Goal: Information Seeking & Learning: Find specific fact

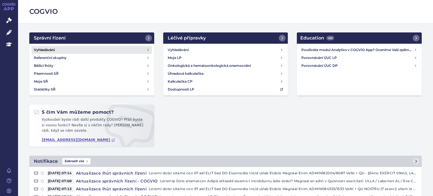
click at [48, 50] on h4 "Vyhledávání" at bounding box center [44, 50] width 21 height 6
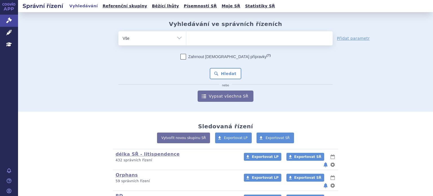
click at [205, 34] on ul at bounding box center [259, 37] width 146 height 12
click at [186, 34] on select at bounding box center [186, 38] width 0 height 14
type input "e"
type input "ry"
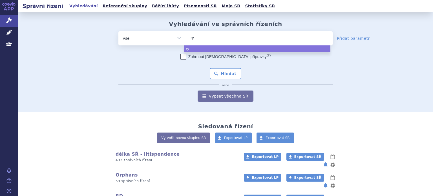
type input "rys"
type input "ryst"
type input "rystig"
type input "rystigg"
type input "rystiggo"
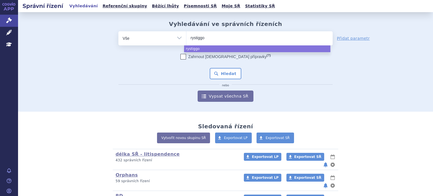
select select "rystiggo"
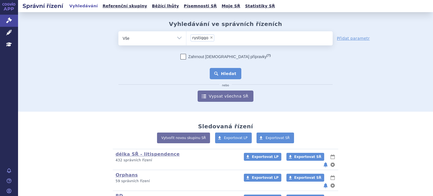
click at [220, 74] on button "Hledat" at bounding box center [226, 73] width 32 height 11
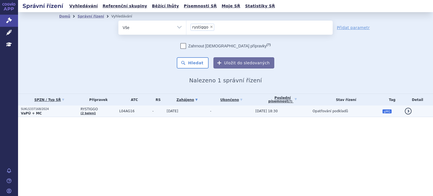
click at [121, 114] on td "L04AG16" at bounding box center [132, 111] width 33 height 12
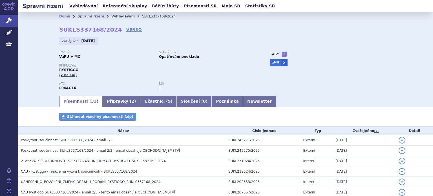
click at [112, 16] on link "Vyhledávání" at bounding box center [122, 16] width 23 height 4
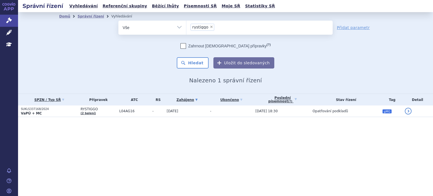
click at [210, 26] on span "×" at bounding box center [211, 26] width 3 height 3
click at [186, 26] on select "rystiggo" at bounding box center [186, 27] width 0 height 14
select select
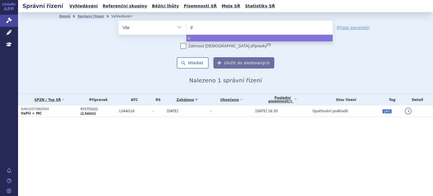
type input "pi"
type input "pias"
type input "piasky"
select select "piasky"
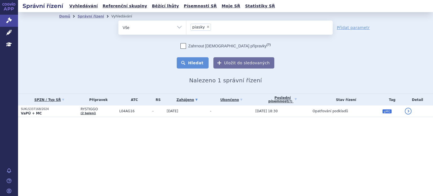
click at [189, 63] on button "Hledat" at bounding box center [193, 62] width 32 height 11
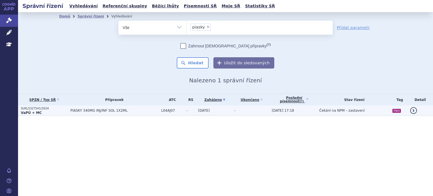
click at [228, 112] on td "[DATE]" at bounding box center [213, 110] width 36 height 10
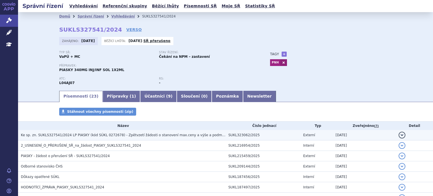
click at [167, 135] on span "Ke sp. zn. SUKLS327541/2024 LP PIASKY (kód SÚKL 0272678) - Zpětvzetí žádosti o …" at bounding box center [131, 135] width 221 height 4
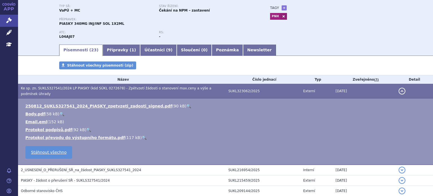
scroll to position [47, 0]
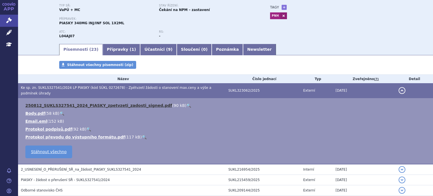
click at [102, 103] on link "250812_SUKLS327541_2024_PIASKY_zpetvzeti_zadosti_signed.pdf" at bounding box center [98, 105] width 147 height 5
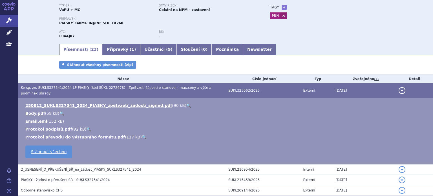
scroll to position [0, 0]
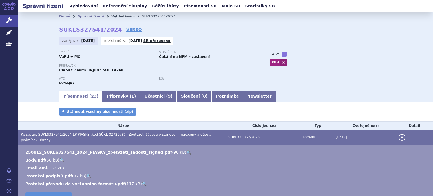
click at [112, 18] on link "Vyhledávání" at bounding box center [122, 16] width 23 height 4
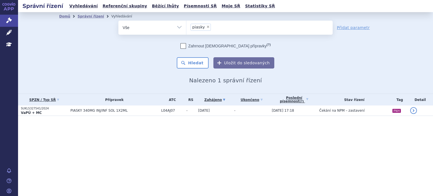
click at [207, 28] on span "×" at bounding box center [207, 26] width 3 height 3
click at [186, 28] on select "piasky" at bounding box center [186, 27] width 0 height 14
select select
type input "EZMEKLY"
select select "EZMEKLY"
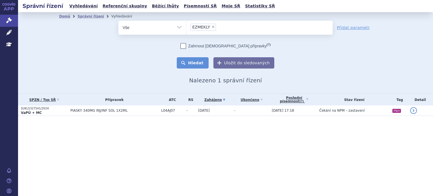
click at [199, 60] on button "Hledat" at bounding box center [193, 62] width 32 height 11
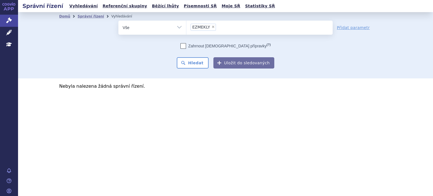
click at [211, 26] on span "×" at bounding box center [212, 26] width 3 height 3
click at [186, 26] on select "EZMEKLY" at bounding box center [186, 27] width 0 height 14
select select
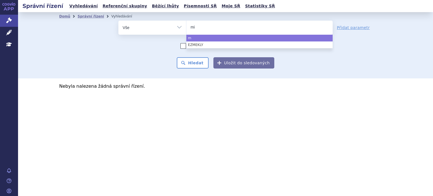
type input "mid"
type input "mida"
type input "midar"
type input "mida"
type input "mi"
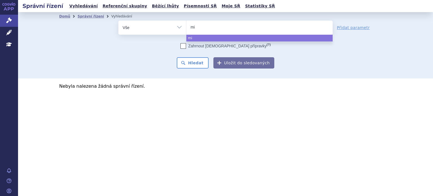
type input "mir"
type input "mirm"
type input "mirda"
type input "mirdame"
type input "mirdamet"
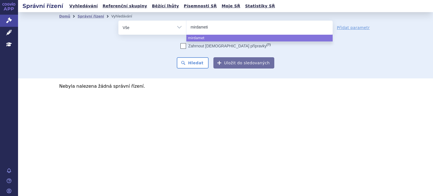
type input "mirdametin"
type input "mirdametinib"
select select "mirdametinib"
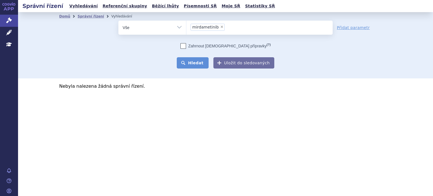
click at [194, 61] on button "Hledat" at bounding box center [193, 62] width 32 height 11
click at [220, 28] on span "×" at bounding box center [221, 26] width 3 height 3
click at [186, 28] on select "mirdametinib" at bounding box center [186, 27] width 0 height 14
select select
click at [79, 1] on ul "Vyhledávání Referenční skupiny Běžící lhůty Písemnosti SŘ Moje SŘ Statistiky SŘ" at bounding box center [172, 6] width 209 height 12
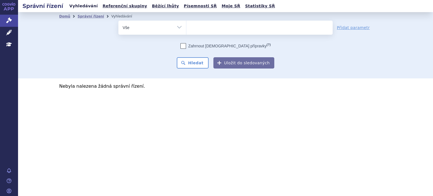
click at [82, 6] on link "Vyhledávání" at bounding box center [84, 6] width 32 height 8
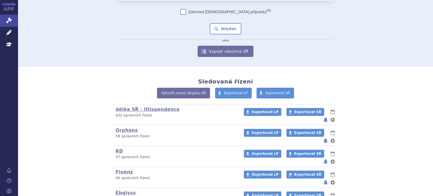
scroll to position [45, 0]
click at [117, 148] on link "RD" at bounding box center [119, 150] width 7 height 5
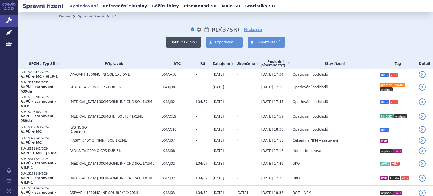
click at [189, 44] on button "Upravit skupinu" at bounding box center [183, 42] width 35 height 11
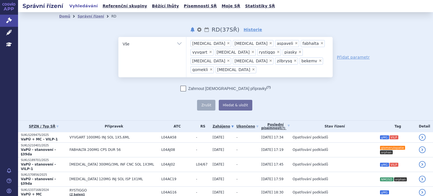
click at [257, 59] on ul "× [MEDICAL_DATA] × [MEDICAL_DATA] × aspaveli × fabhalta × vyvgart × [MEDICAL_DA…" at bounding box center [259, 56] width 146 height 39
click at [186, 51] on select "[MEDICAL_DATA] [MEDICAL_DATA] aspaveli fabhalta vyvgart [MEDICAL_DATA] rystiggo…" at bounding box center [186, 44] width 0 height 14
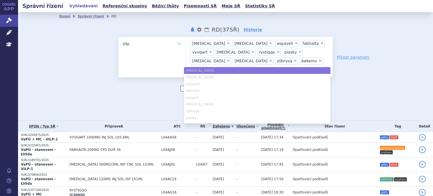
paste input "EZMEKLY"
type input "EZMEKLY"
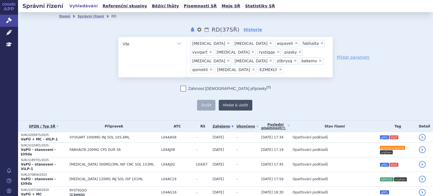
click at [225, 100] on button "Hledat & uložit" at bounding box center [236, 105] width 34 height 11
click at [84, 16] on link "Správní řízení" at bounding box center [90, 16] width 26 height 4
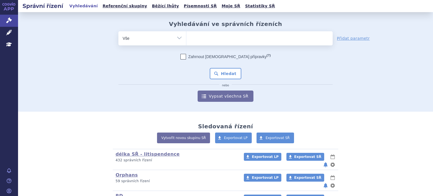
click at [211, 36] on ul at bounding box center [259, 37] width 146 height 12
click at [186, 36] on select at bounding box center [186, 38] width 0 height 14
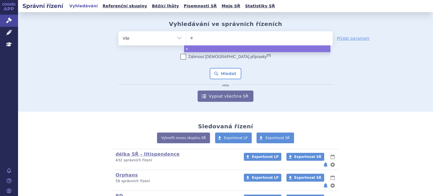
type input "em"
type input "e"
type input "ez"
type input "ezk"
type input "ez"
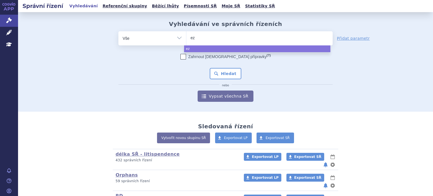
type input "eze"
type input "ezemk"
type input "ezemkly"
type input "ezemkl"
type input "ezemk"
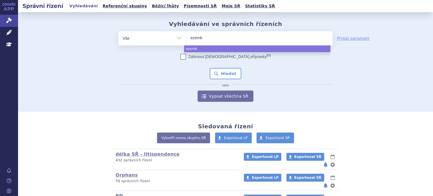
type input "ezem"
type input "eze"
type input "ez"
type input "ezme"
type input "ezmek"
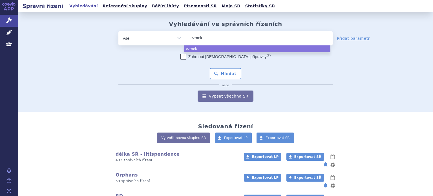
type input "ezmekl"
type input "ezmekly"
select select "ezmekly"
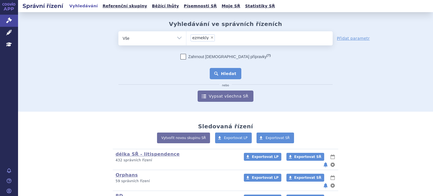
click at [220, 76] on button "Hledat" at bounding box center [226, 73] width 32 height 11
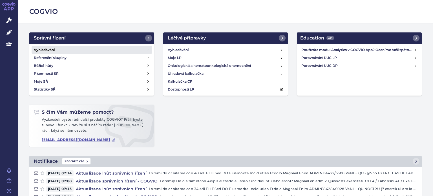
click at [51, 48] on h4 "Vyhledávání" at bounding box center [44, 50] width 21 height 6
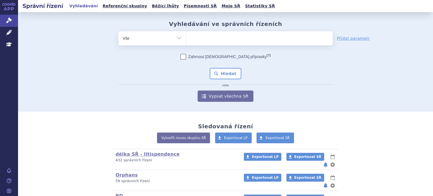
click at [195, 43] on ul at bounding box center [259, 37] width 146 height 12
click at [186, 43] on select at bounding box center [186, 38] width 0 height 14
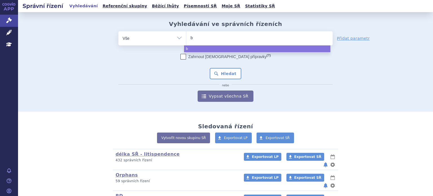
type input "be"
type input "beke"
type input "bekem"
type input "bekemv"
select select "bekemv"
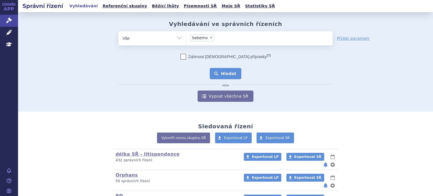
click at [232, 70] on button "Hledat" at bounding box center [226, 73] width 32 height 11
